Goal: Find contact information: Find contact information

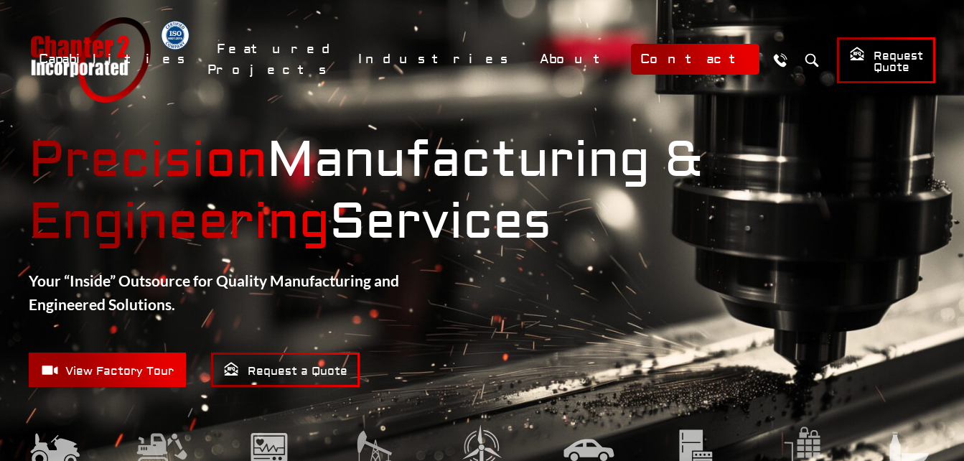
click at [661, 63] on link "Contact" at bounding box center [695, 59] width 129 height 31
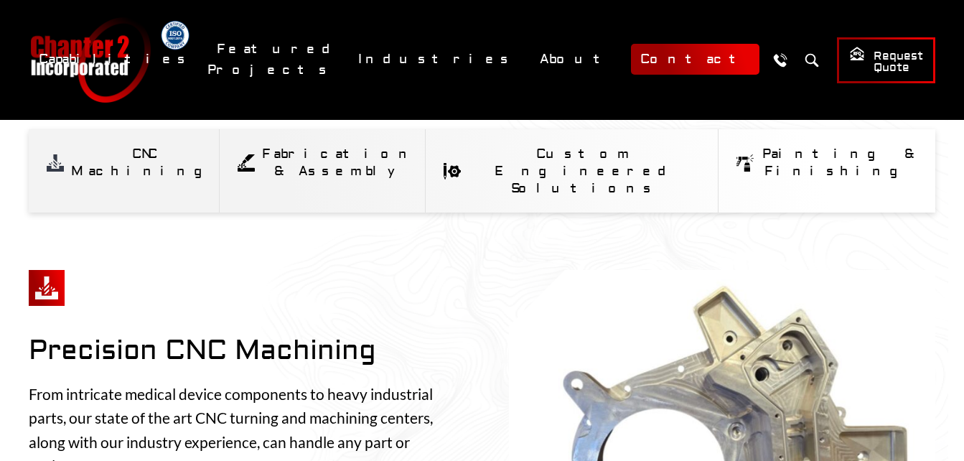
scroll to position [435, 0]
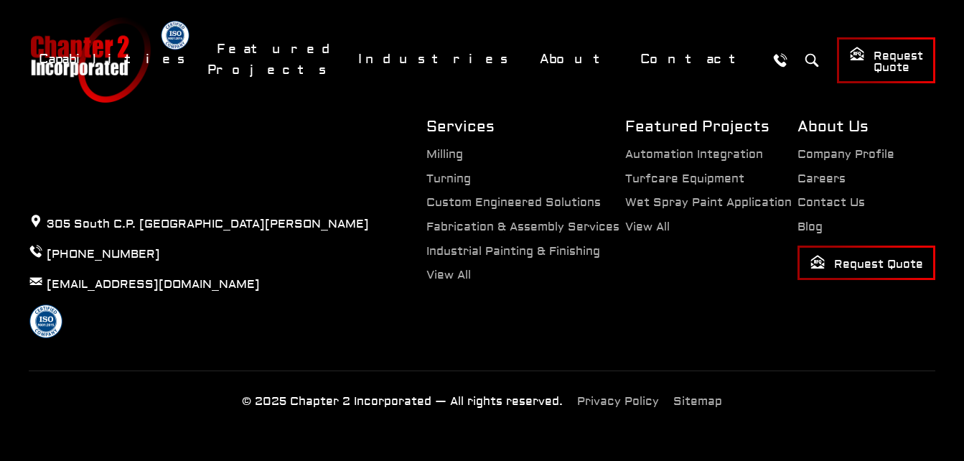
scroll to position [1139, 0]
click at [831, 214] on ul "Company Profile Careers Contact Us Blog Request Quote" at bounding box center [867, 214] width 138 height 131
click at [830, 209] on link "Contact Us" at bounding box center [831, 202] width 67 height 14
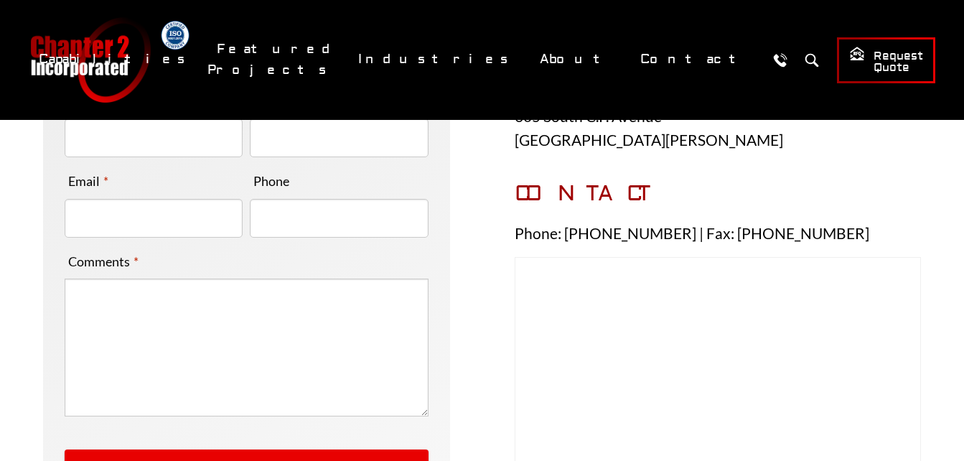
scroll to position [134, 0]
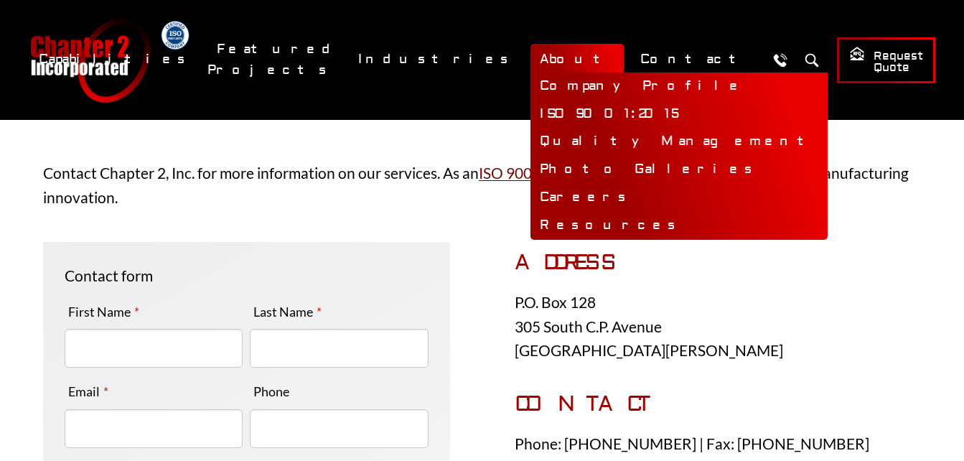
click at [614, 58] on link "About" at bounding box center [577, 59] width 93 height 31
click at [615, 65] on link "About" at bounding box center [577, 59] width 93 height 31
click at [612, 56] on link "About" at bounding box center [577, 59] width 93 height 31
click at [620, 83] on link "Company Profile" at bounding box center [679, 87] width 297 height 28
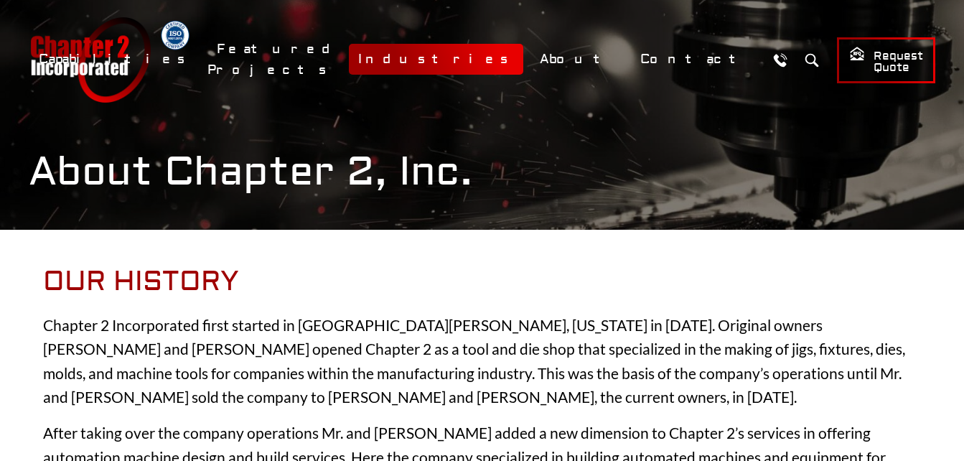
click at [515, 59] on link "Industries" at bounding box center [436, 59] width 174 height 31
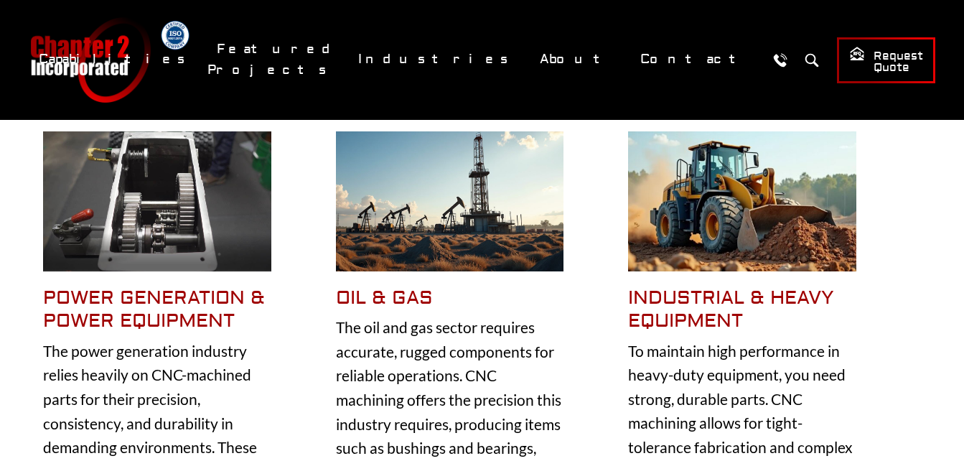
scroll to position [359, 0]
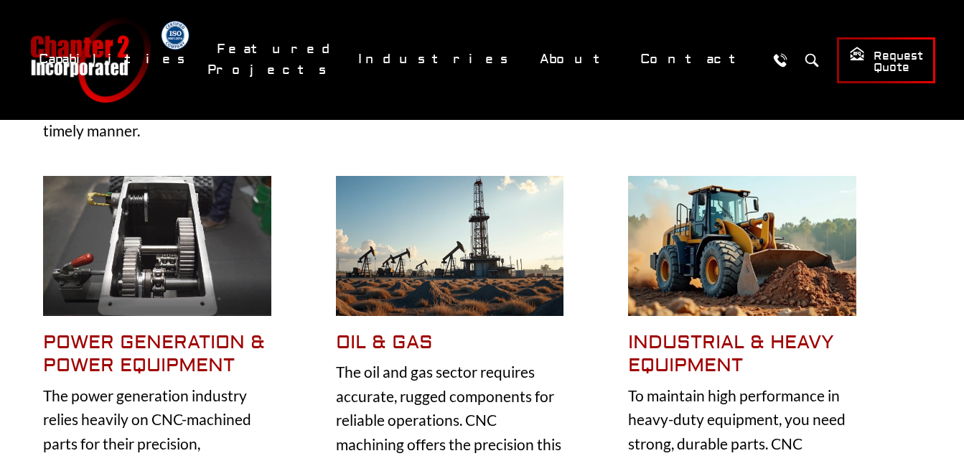
click at [201, 266] on img at bounding box center [157, 246] width 228 height 140
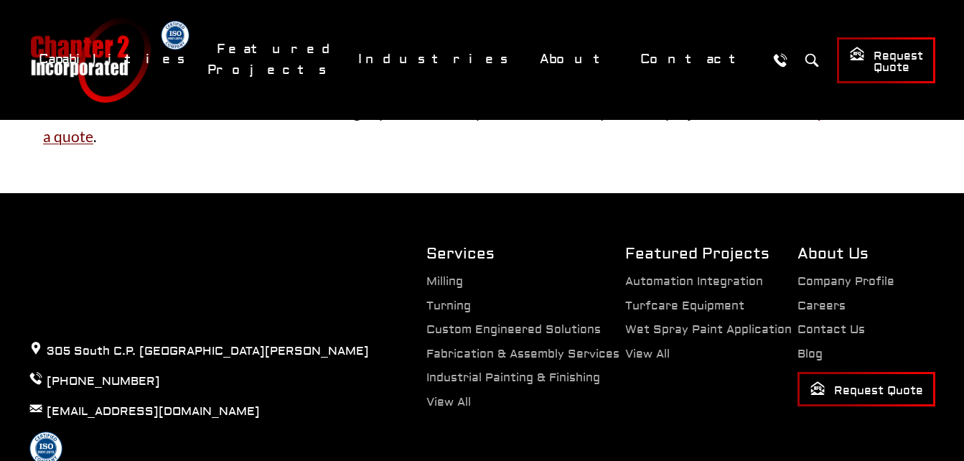
scroll to position [2927, 0]
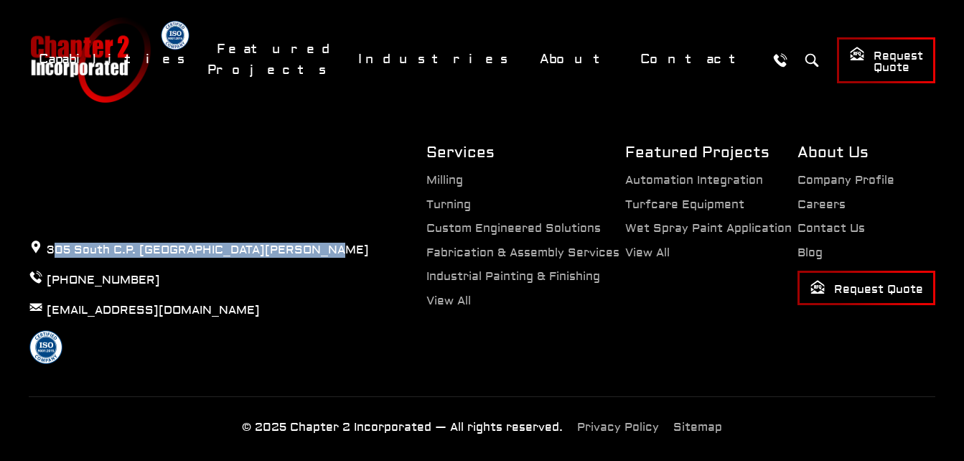
drag, startPoint x: 304, startPoint y: 225, endPoint x: 52, endPoint y: 223, distance: 252.7
click at [52, 223] on div "305 South C.P. [GEOGRAPHIC_DATA][PERSON_NAME] [PHONE_NUMBER] [EMAIL_ADDRESS][DO…" at bounding box center [199, 253] width 398 height 222
click at [302, 221] on div "305 South C.P. [GEOGRAPHIC_DATA][PERSON_NAME] [PHONE_NUMBER] [EMAIL_ADDRESS][DO…" at bounding box center [199, 253] width 398 height 222
drag, startPoint x: 302, startPoint y: 221, endPoint x: 53, endPoint y: 222, distance: 249.1
click at [53, 222] on div "305 South C.P. [GEOGRAPHIC_DATA][PERSON_NAME] [PHONE_NUMBER] [EMAIL_ADDRESS][DO…" at bounding box center [199, 253] width 398 height 222
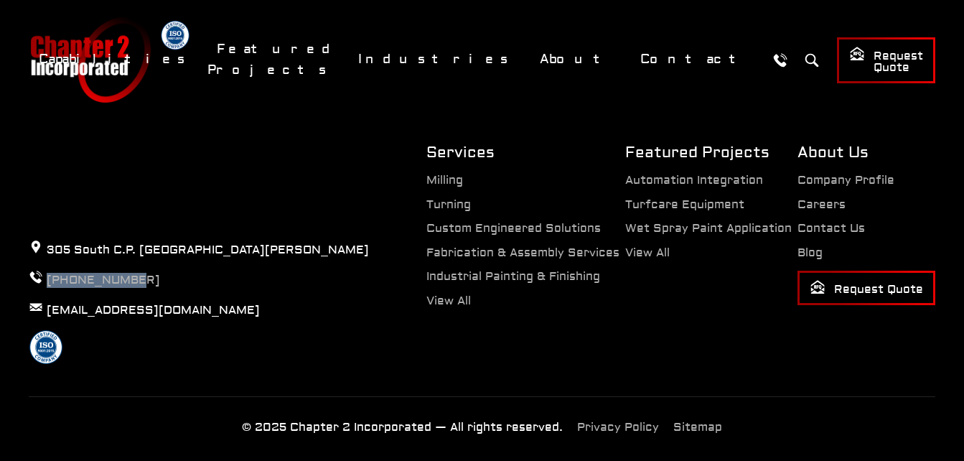
drag, startPoint x: 132, startPoint y: 249, endPoint x: 48, endPoint y: 251, distance: 84.0
click at [48, 270] on p "[PHONE_NUMBER]" at bounding box center [199, 279] width 340 height 19
copy link "[PHONE_NUMBER]"
drag, startPoint x: 169, startPoint y: 280, endPoint x: 43, endPoint y: 274, distance: 126.5
click at [43, 300] on p "[EMAIL_ADDRESS][DOMAIN_NAME]" at bounding box center [199, 309] width 340 height 19
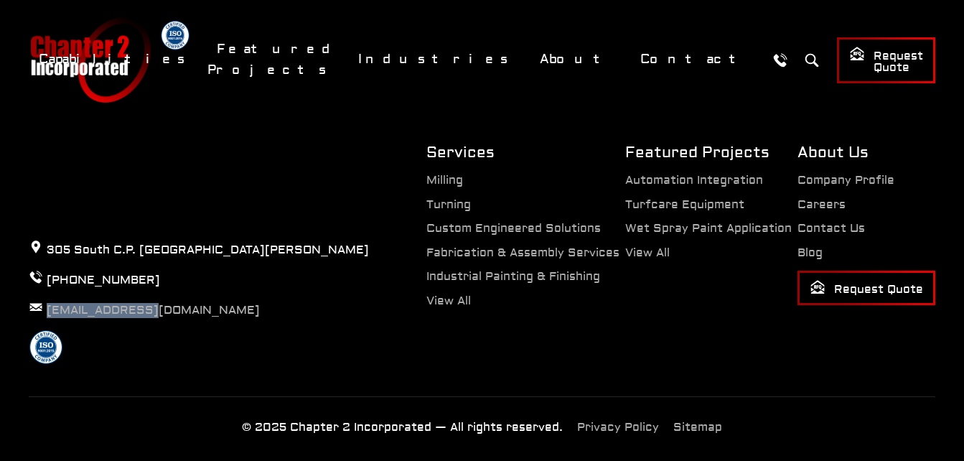
copy link "[EMAIL_ADDRESS][DOMAIN_NAME]"
